Goal: Use online tool/utility

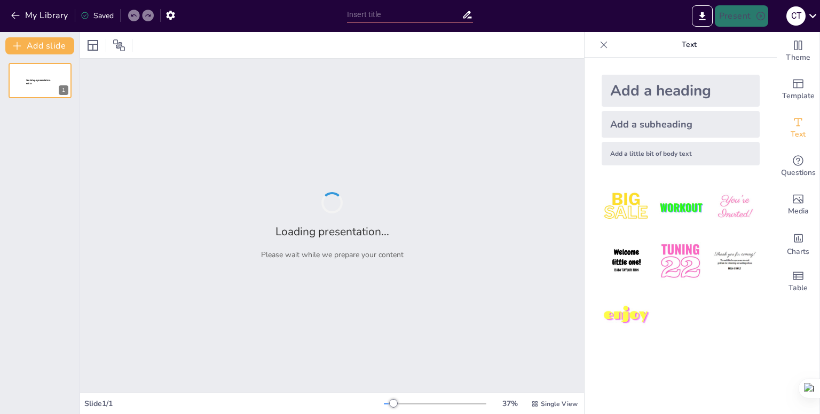
type input "Participación Internacional de la ODECA: Fortaleciendo Vínculos Regionales y Gl…"
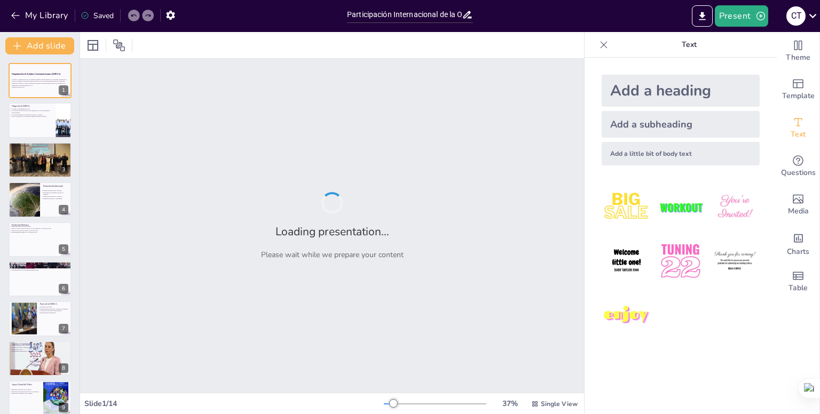
checkbox input "true"
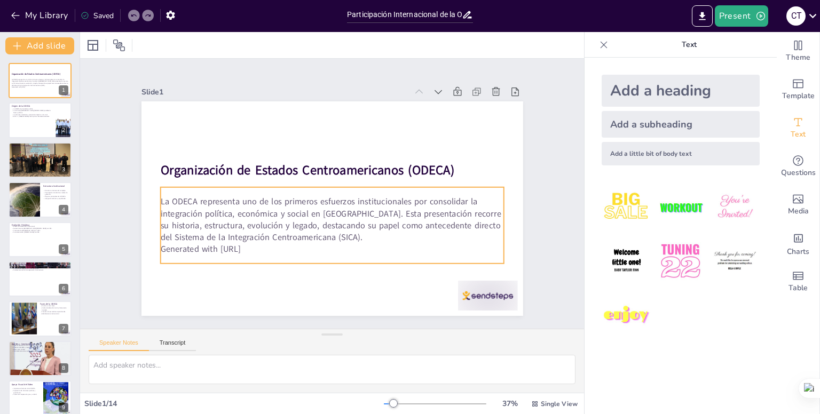
click at [260, 248] on p "Generated with [URL]" at bounding box center [315, 246] width 331 height 117
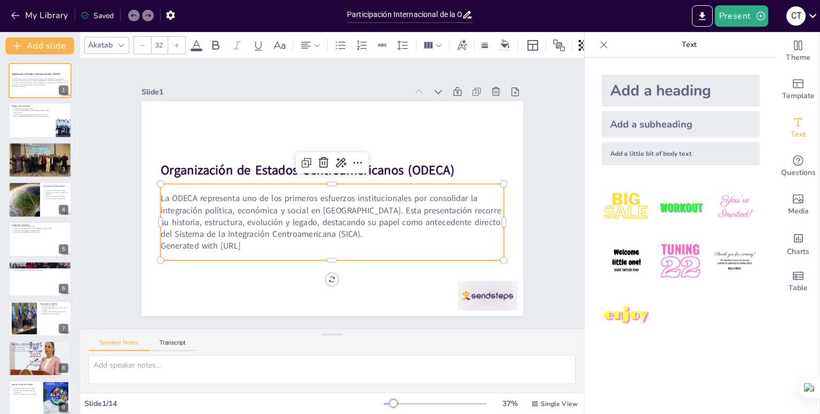
click at [261, 244] on p "Generated with [URL]" at bounding box center [331, 246] width 343 height 12
click at [261, 243] on p "Generated with [URL]" at bounding box center [321, 244] width 339 height 83
click at [258, 239] on p "Generated with [URL]" at bounding box center [316, 243] width 331 height 117
click at [258, 240] on p "Generated with [URL]" at bounding box center [331, 246] width 343 height 12
checkbox input "true"
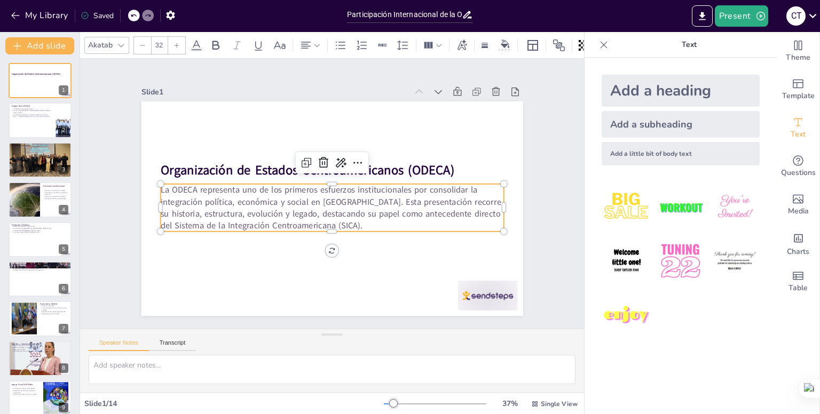
click at [323, 226] on p "La ODECA representa uno de los primeros esfuerzos institucionales por consolida…" at bounding box center [320, 201] width 213 height 322
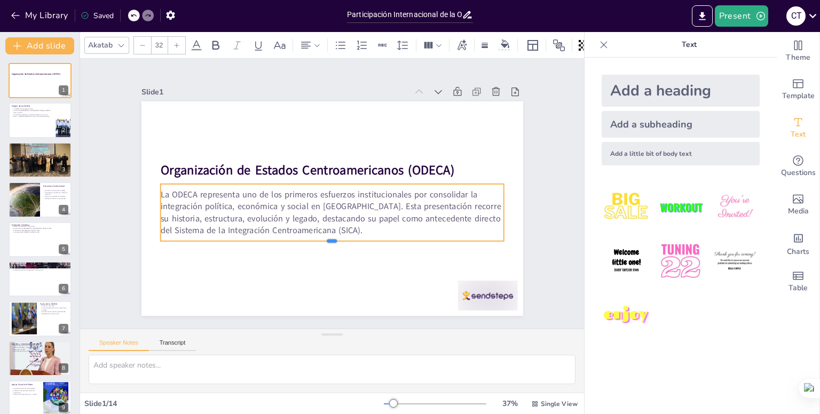
drag, startPoint x: 325, startPoint y: 229, endPoint x: 325, endPoint y: 239, distance: 9.6
click at [325, 239] on div at bounding box center [317, 243] width 330 height 114
click at [456, 316] on div at bounding box center [449, 339] width 66 height 47
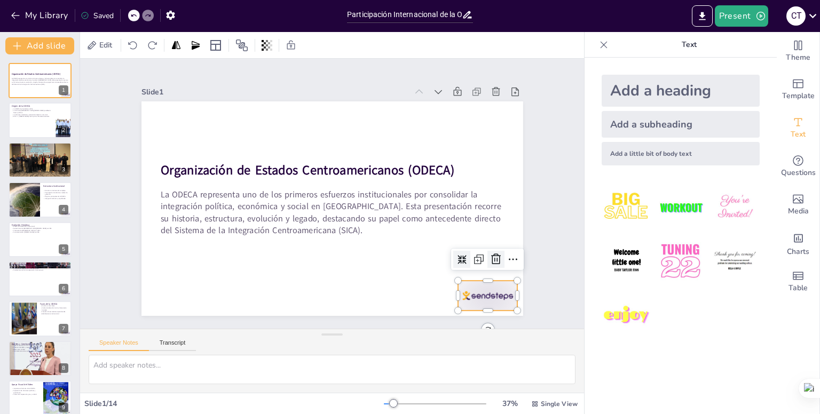
click at [490, 254] on icon at bounding box center [496, 259] width 13 height 13
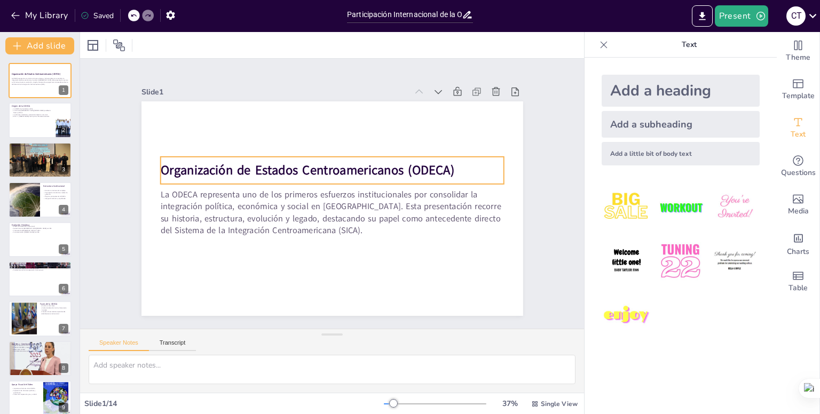
click at [189, 166] on strong "Organización de Estados Centroamericanos (ODECA)" at bounding box center [316, 163] width 285 height 107
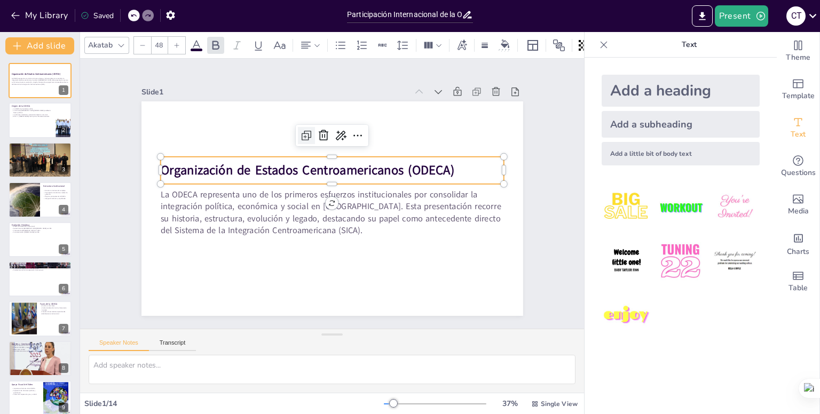
click at [310, 132] on icon at bounding box center [312, 134] width 4 height 4
checkbox input "true"
type input "48"
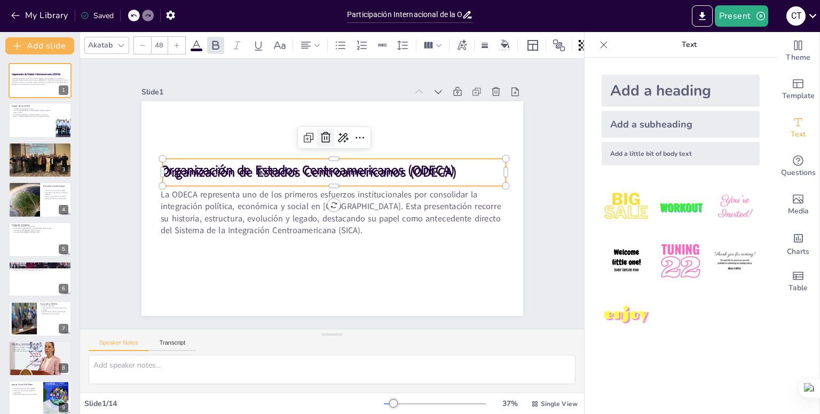
click at [370, 217] on icon at bounding box center [379, 226] width 18 height 18
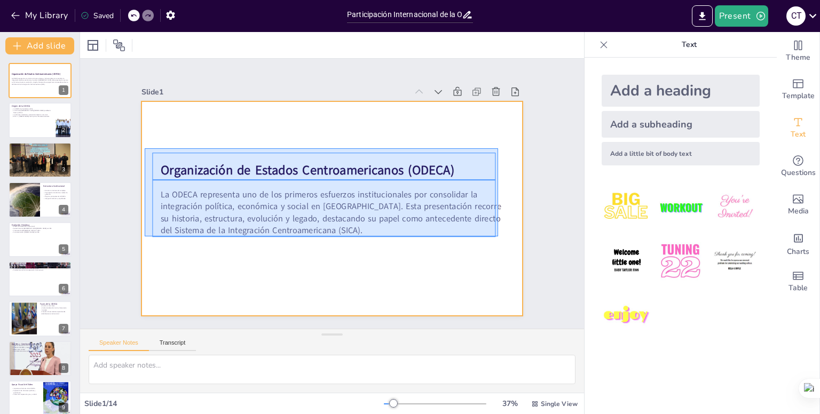
drag, startPoint x: 145, startPoint y: 148, endPoint x: 498, endPoint y: 237, distance: 364.4
click at [498, 237] on div at bounding box center [329, 208] width 418 height 289
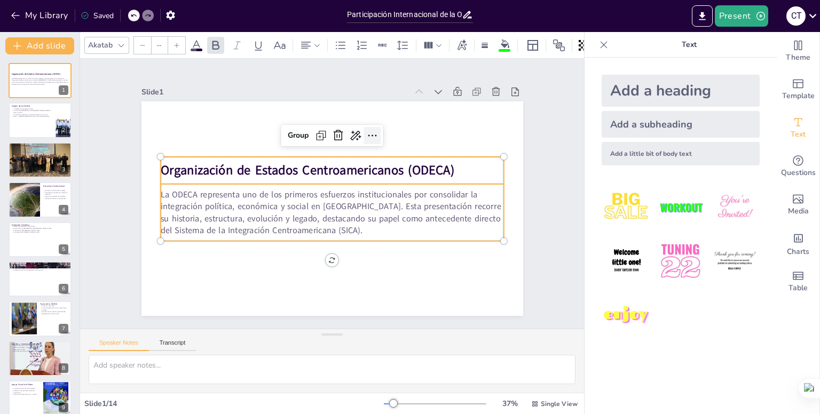
click at [371, 133] on icon at bounding box center [378, 140] width 14 height 14
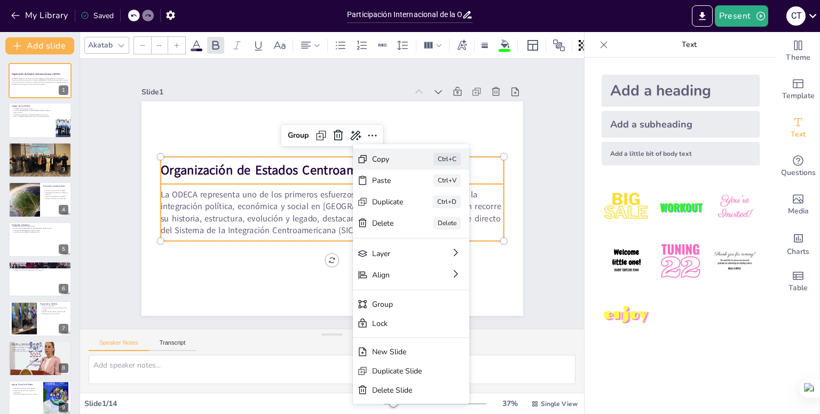
click at [437, 249] on div "Copy" at bounding box center [453, 258] width 33 height 19
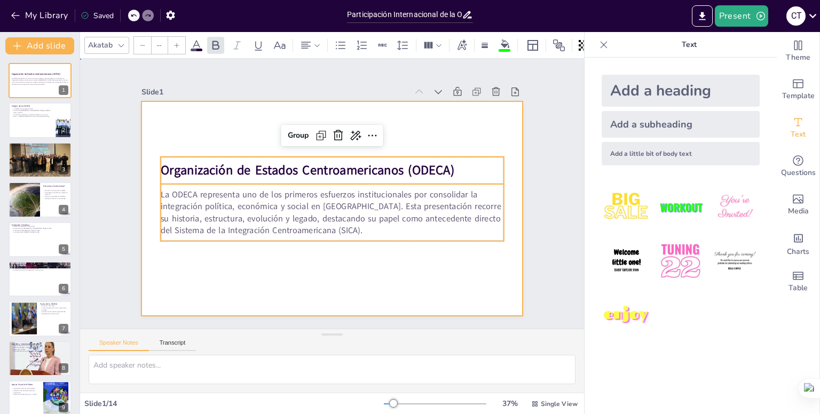
click at [420, 250] on div at bounding box center [323, 206] width 435 height 398
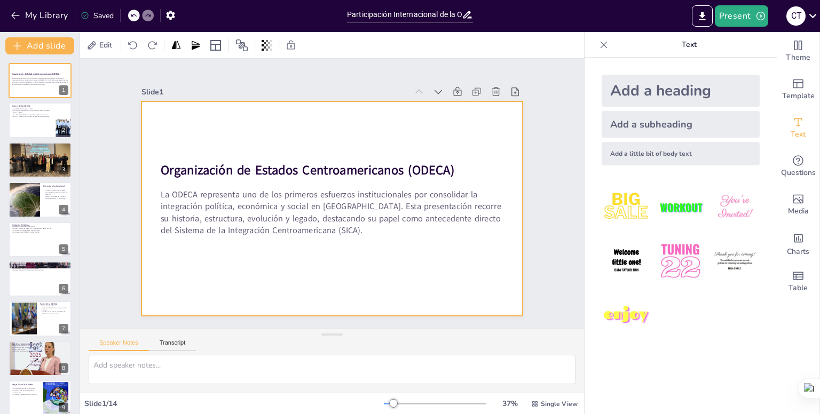
drag, startPoint x: 151, startPoint y: 159, endPoint x: 164, endPoint y: 162, distance: 13.9
click at [165, 143] on div "Organización de Estados Centroamericanos (ODECA) La ODECA representa uno de los…" at bounding box center [351, 104] width 373 height 80
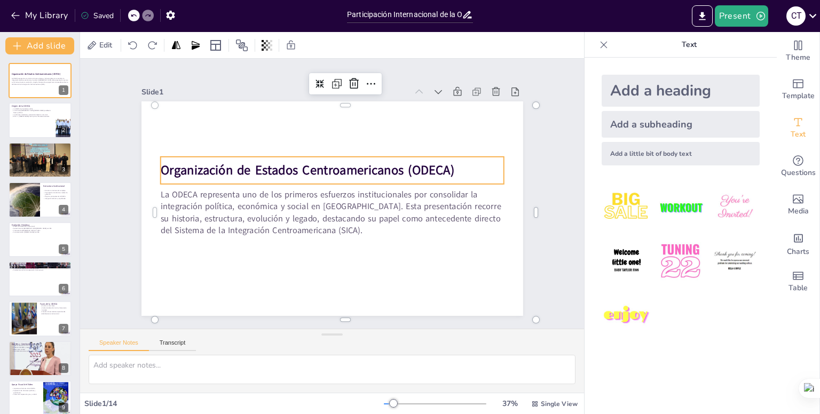
click at [174, 162] on strong "Organización de Estados Centroamericanos (ODECA)" at bounding box center [316, 164] width 285 height 107
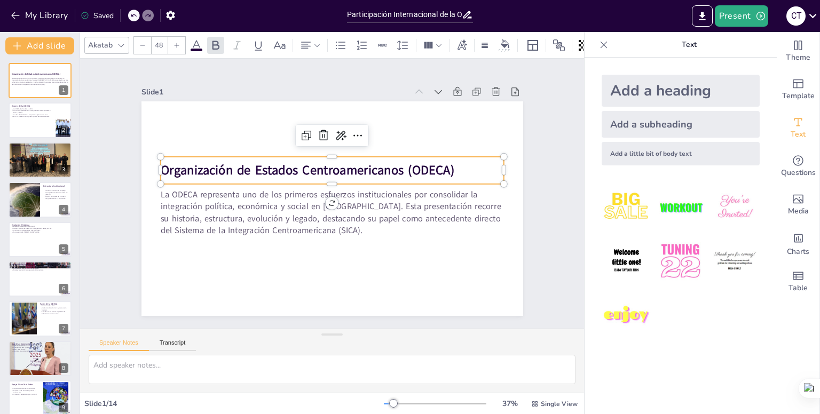
click at [181, 162] on strong "Organización de Estados Centroamericanos (ODECA)" at bounding box center [319, 163] width 276 height 136
click at [366, 138] on icon at bounding box center [374, 146] width 16 height 16
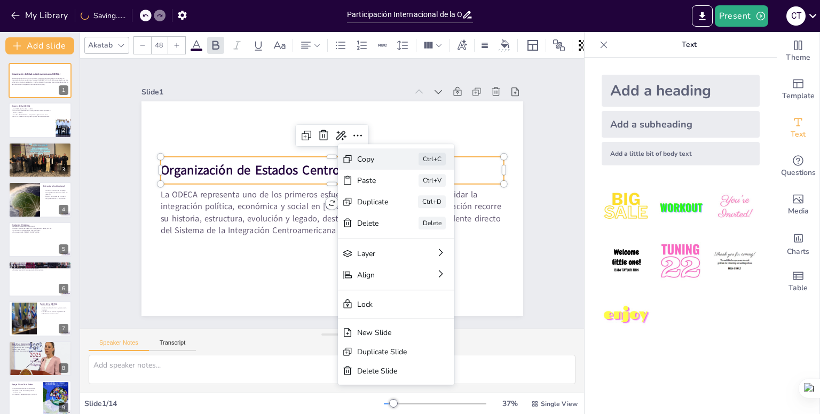
click at [437, 213] on div "Copy" at bounding box center [453, 218] width 32 height 10
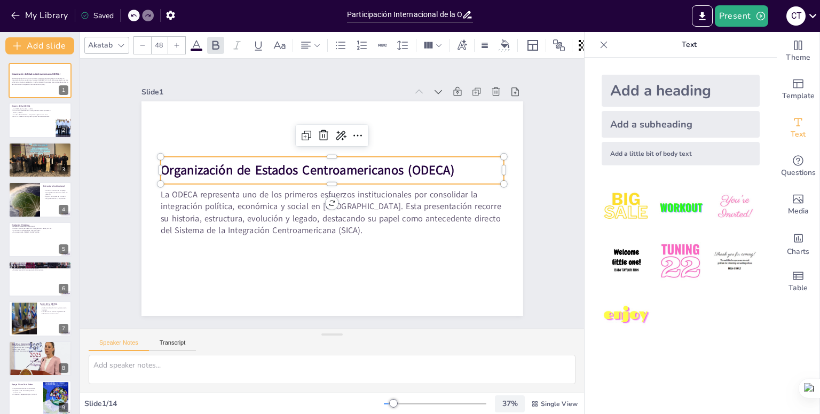
checkbox input "true"
